Goal: Transaction & Acquisition: Purchase product/service

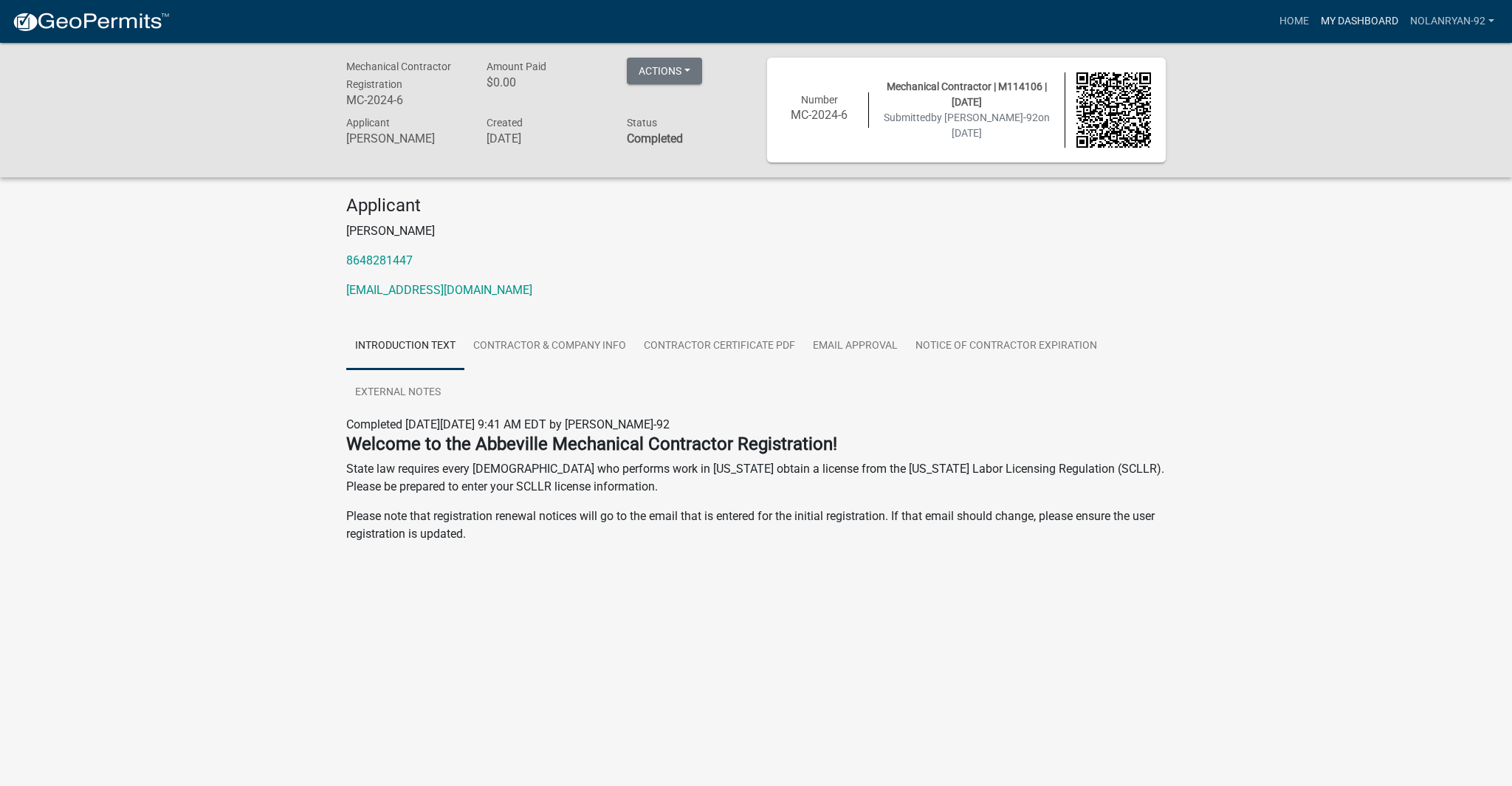
click at [1371, 28] on link "My Dashboard" at bounding box center [1359, 21] width 89 height 28
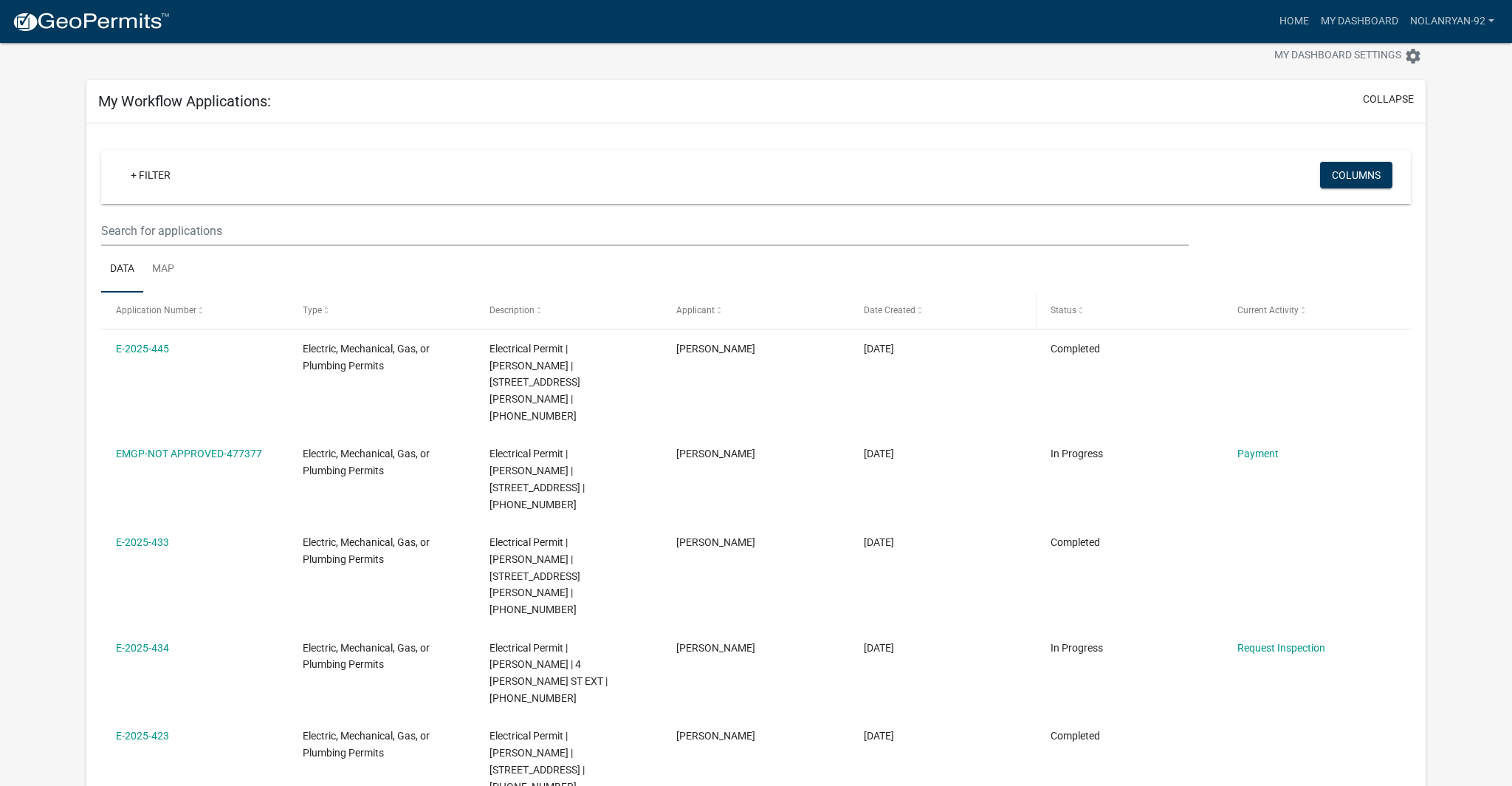
scroll to position [55, 0]
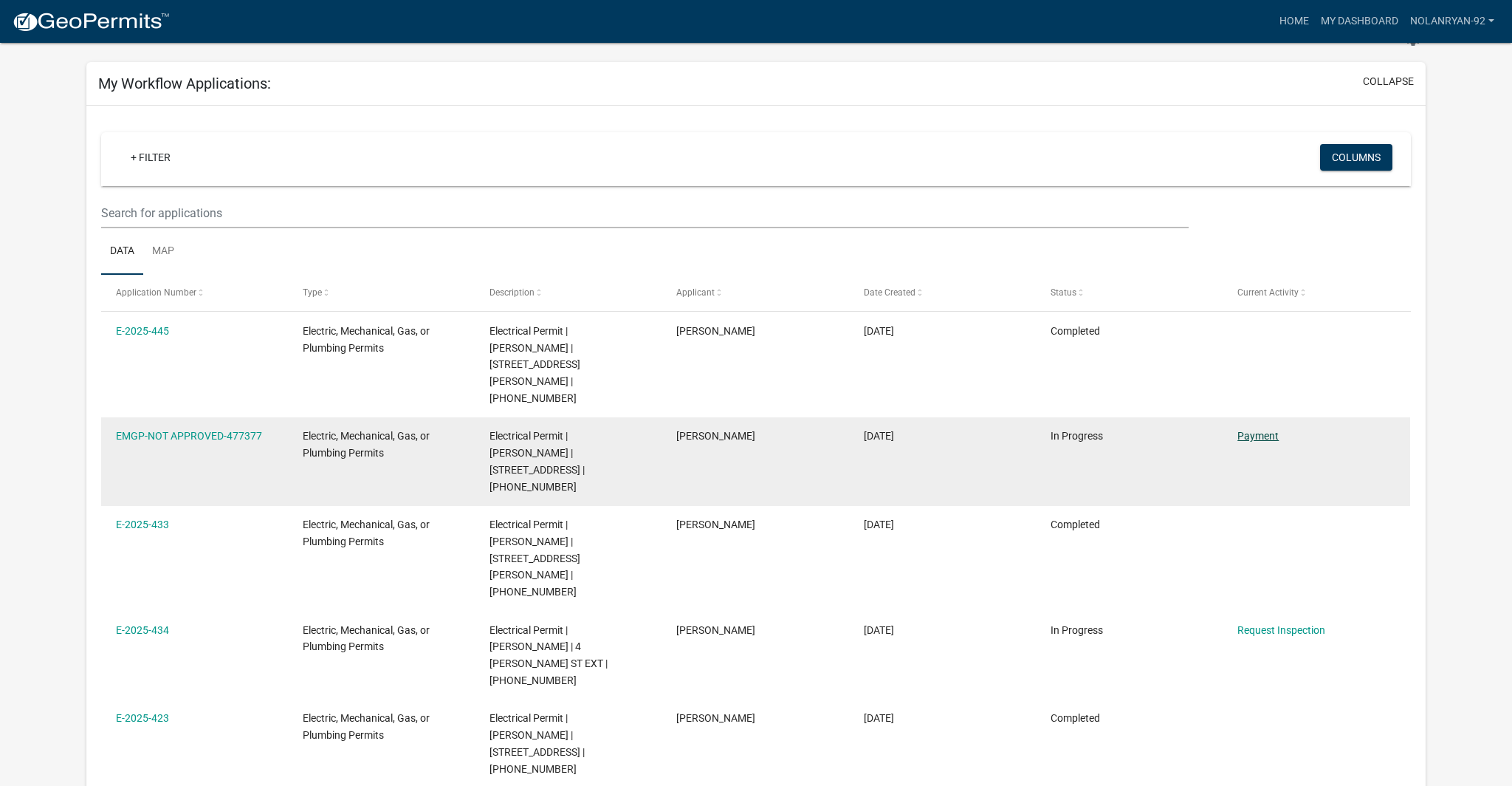
click at [1271, 430] on link "Payment" at bounding box center [1258, 435] width 41 height 11
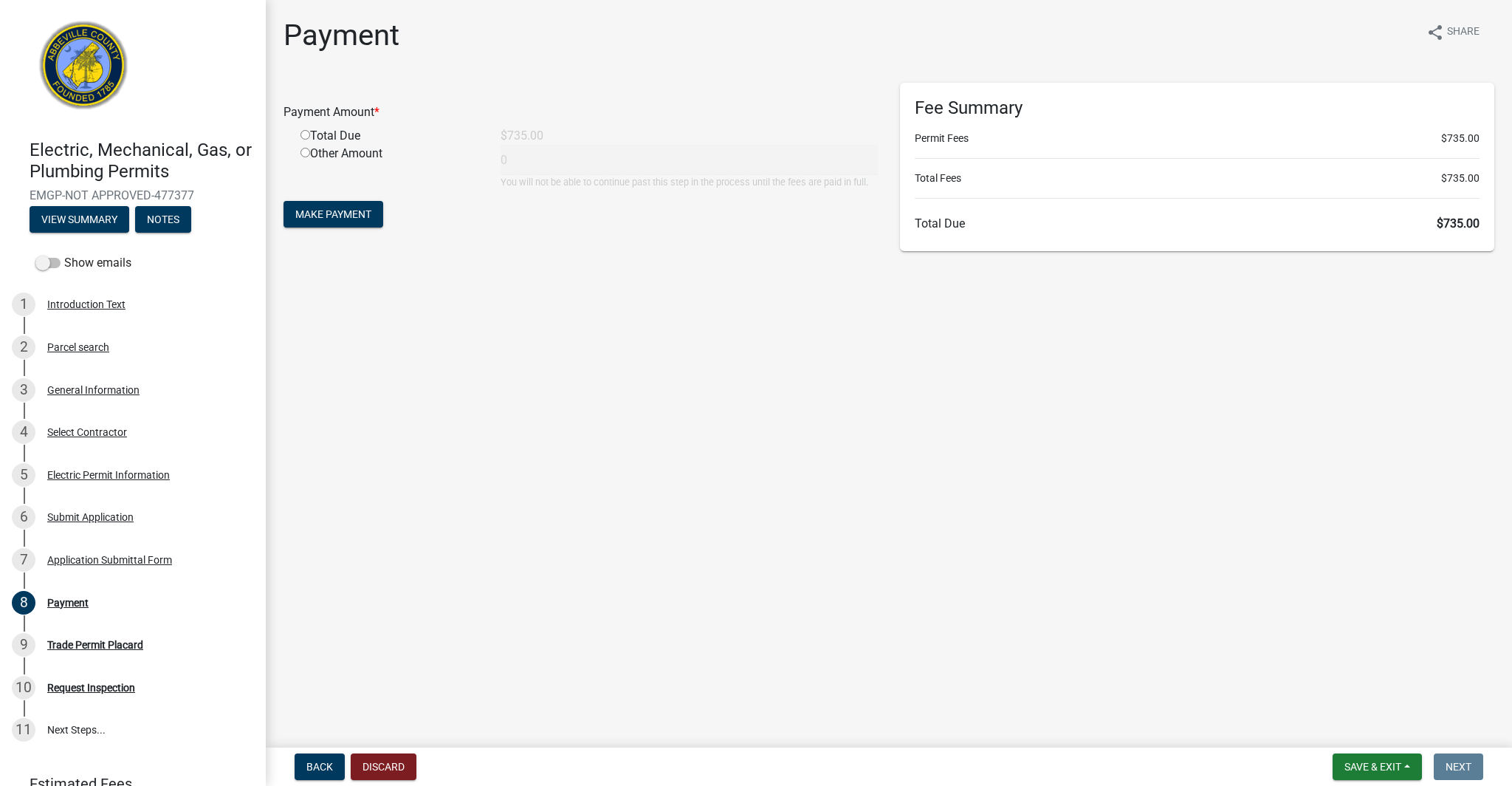
click at [305, 138] on input "radio" at bounding box center [305, 134] width 10 height 10
radio input "true"
type input "735"
click at [334, 214] on span "Make Payment" at bounding box center [333, 213] width 76 height 11
